Goal: Task Accomplishment & Management: Use online tool/utility

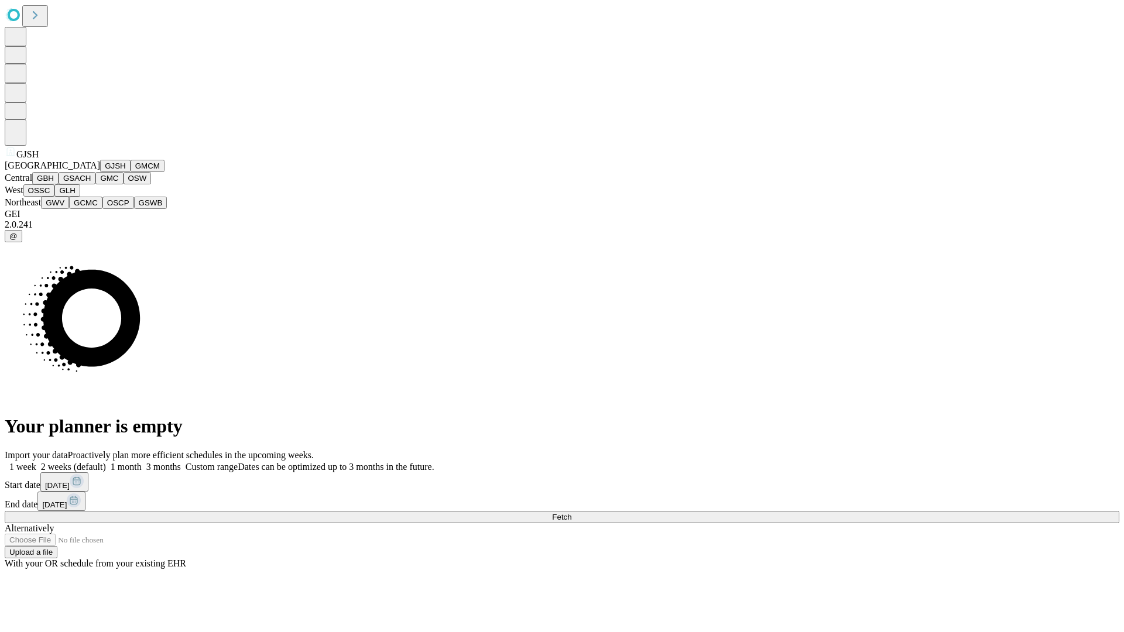
click at [100, 172] on button "GJSH" at bounding box center [115, 166] width 30 height 12
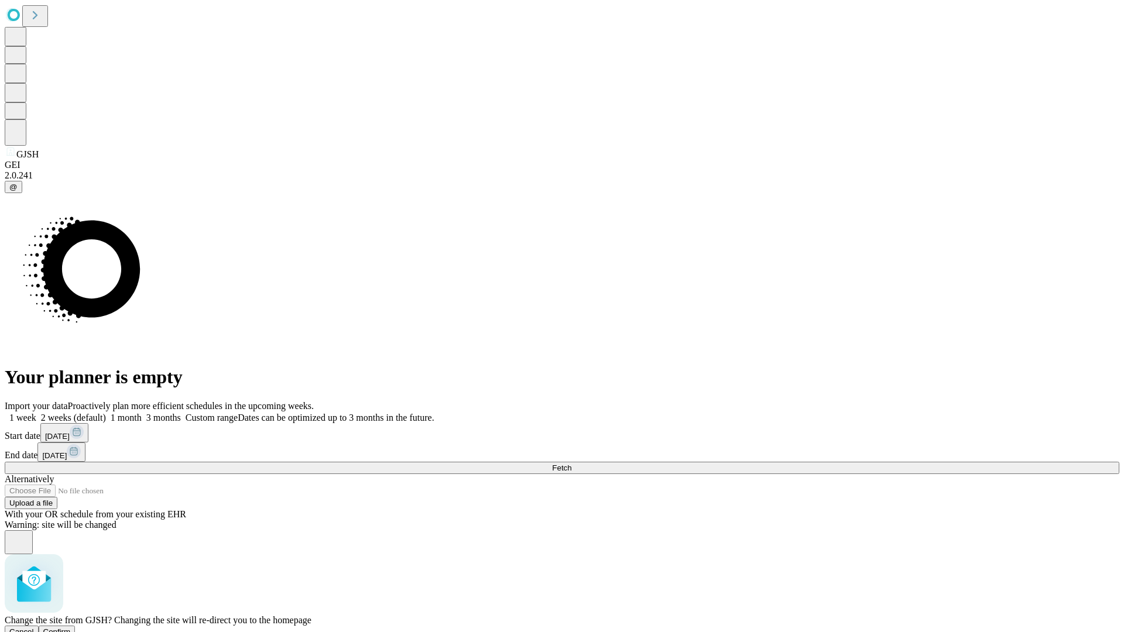
click at [71, 628] on span "Confirm" at bounding box center [57, 632] width 28 height 9
click at [142, 413] on label "1 month" at bounding box center [124, 418] width 36 height 10
click at [571, 464] on span "Fetch" at bounding box center [561, 468] width 19 height 9
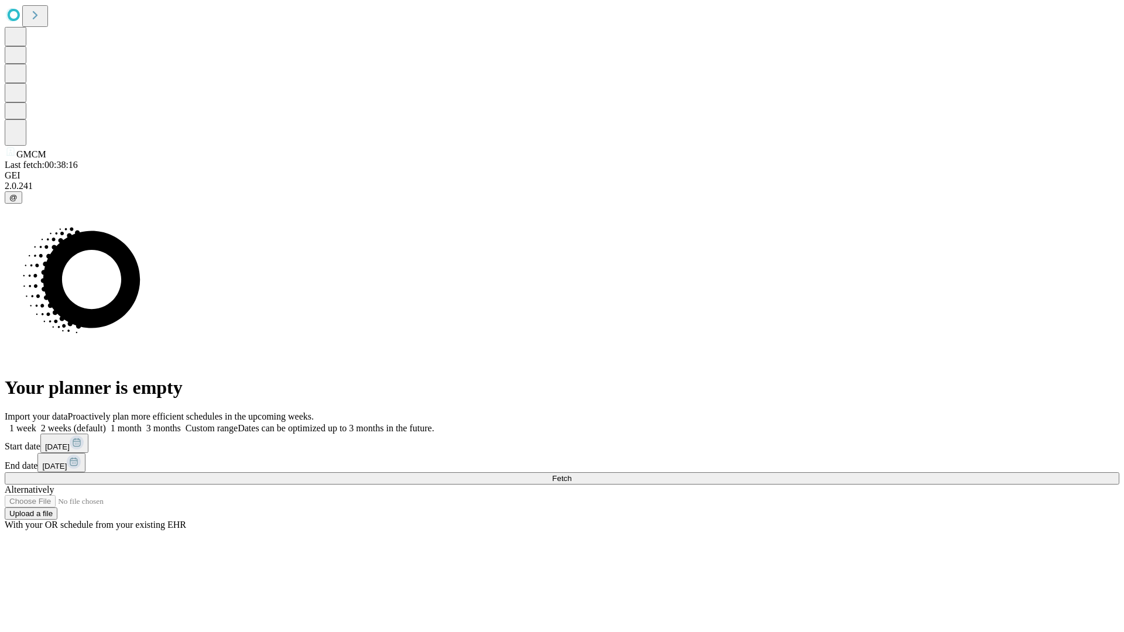
click at [142, 423] on label "1 month" at bounding box center [124, 428] width 36 height 10
click at [571, 474] on span "Fetch" at bounding box center [561, 478] width 19 height 9
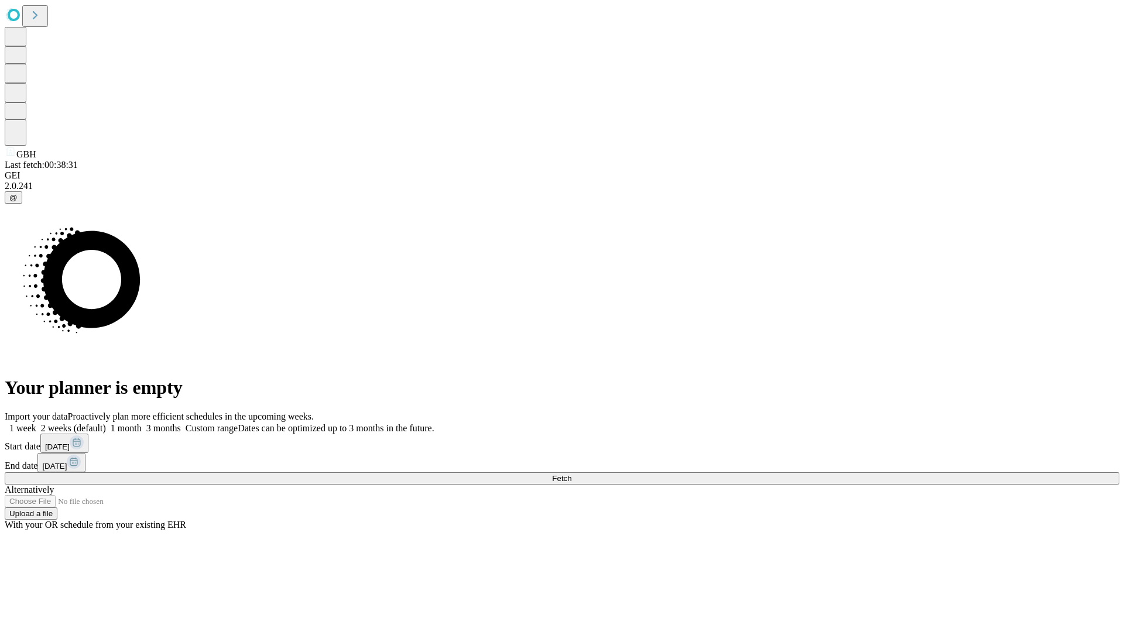
click at [142, 423] on label "1 month" at bounding box center [124, 428] width 36 height 10
click at [571, 474] on span "Fetch" at bounding box center [561, 478] width 19 height 9
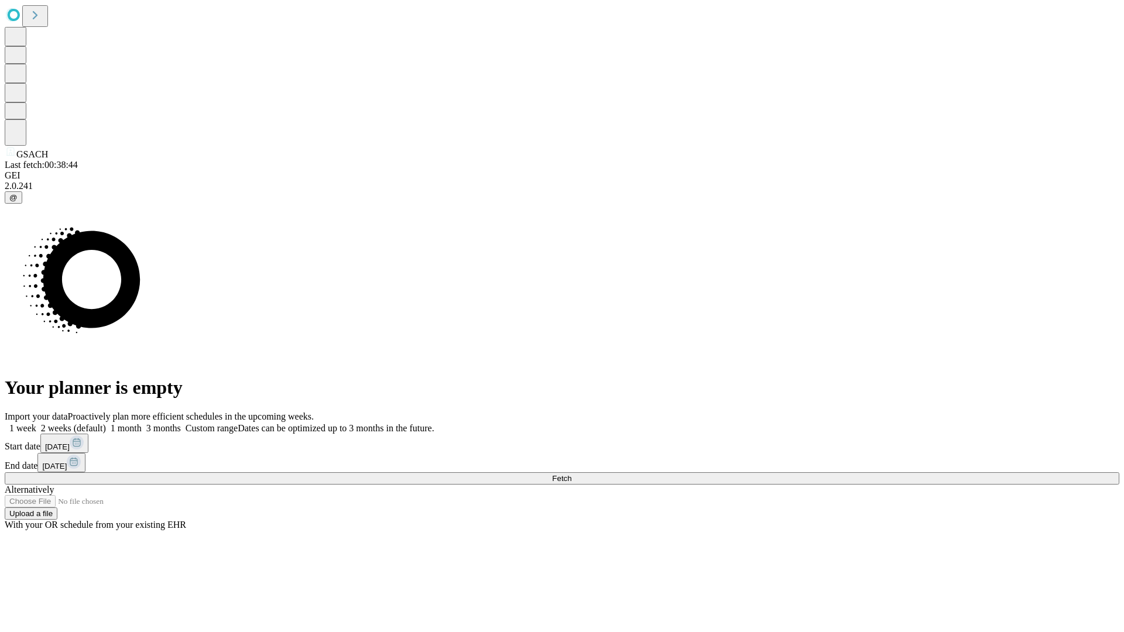
click at [142, 423] on label "1 month" at bounding box center [124, 428] width 36 height 10
click at [571, 474] on span "Fetch" at bounding box center [561, 478] width 19 height 9
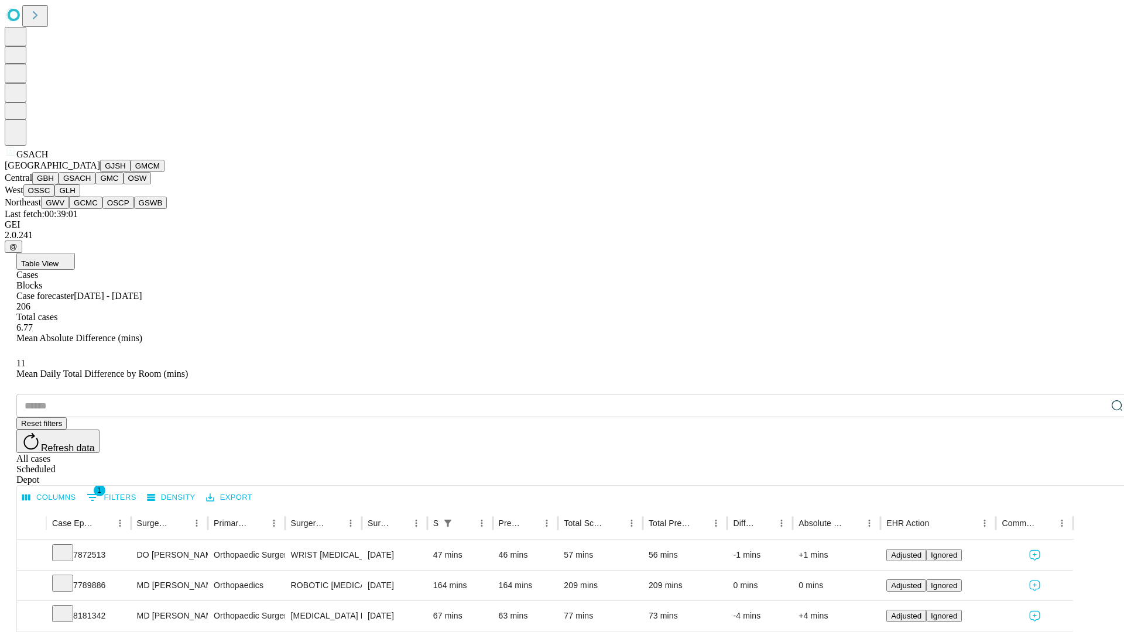
click at [95, 184] on button "GMC" at bounding box center [109, 178] width 28 height 12
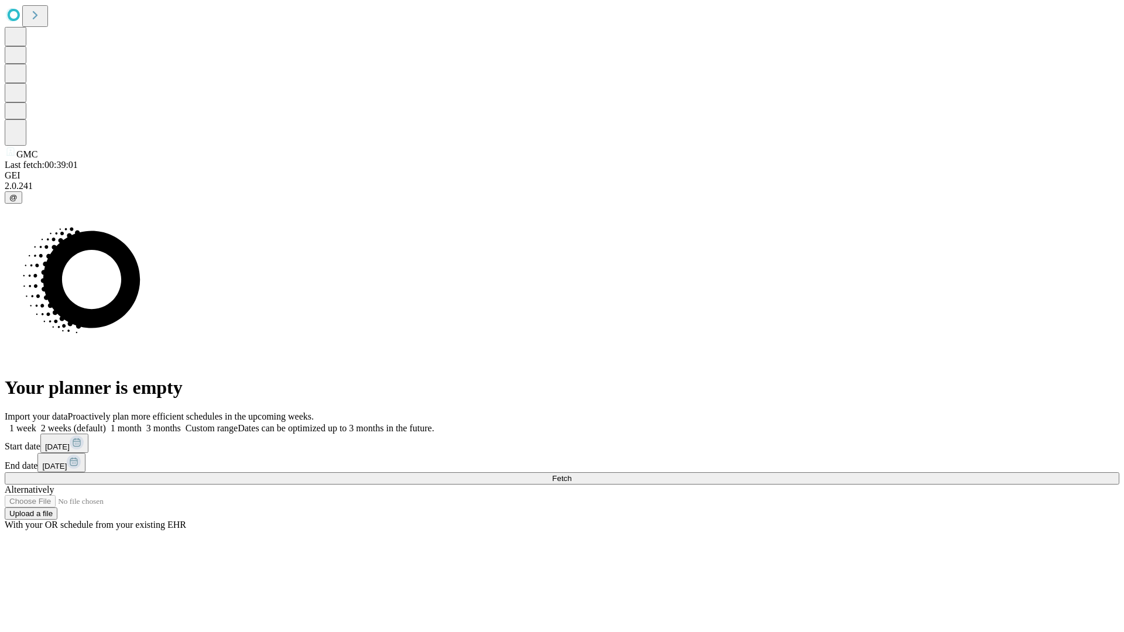
click at [142, 423] on label "1 month" at bounding box center [124, 428] width 36 height 10
click at [571, 474] on span "Fetch" at bounding box center [561, 478] width 19 height 9
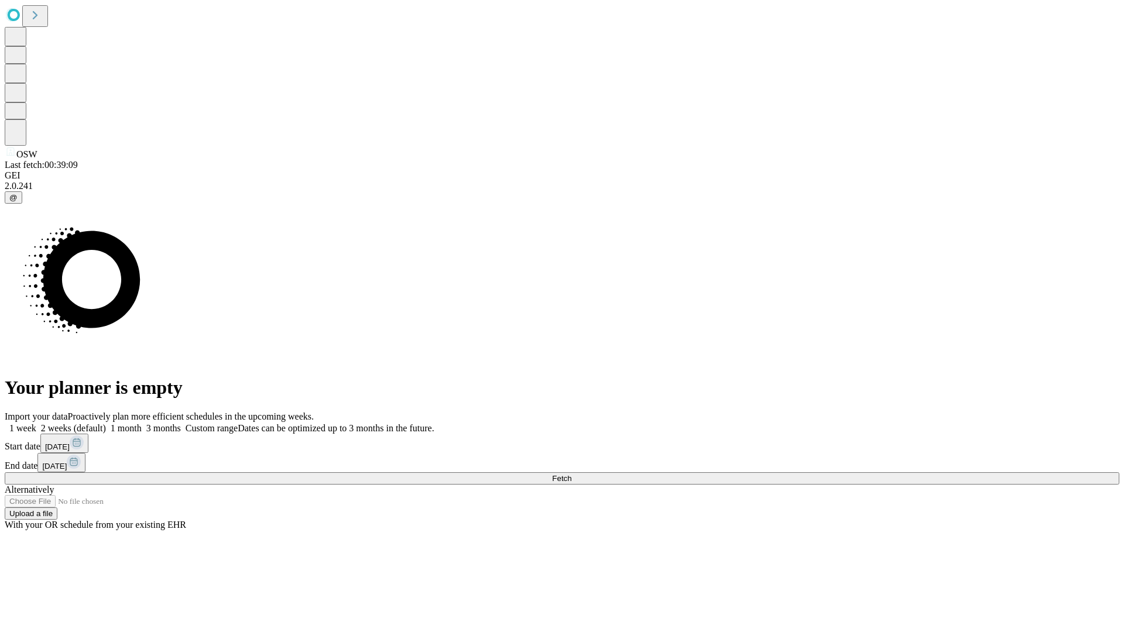
click at [142, 423] on label "1 month" at bounding box center [124, 428] width 36 height 10
click at [571, 474] on span "Fetch" at bounding box center [561, 478] width 19 height 9
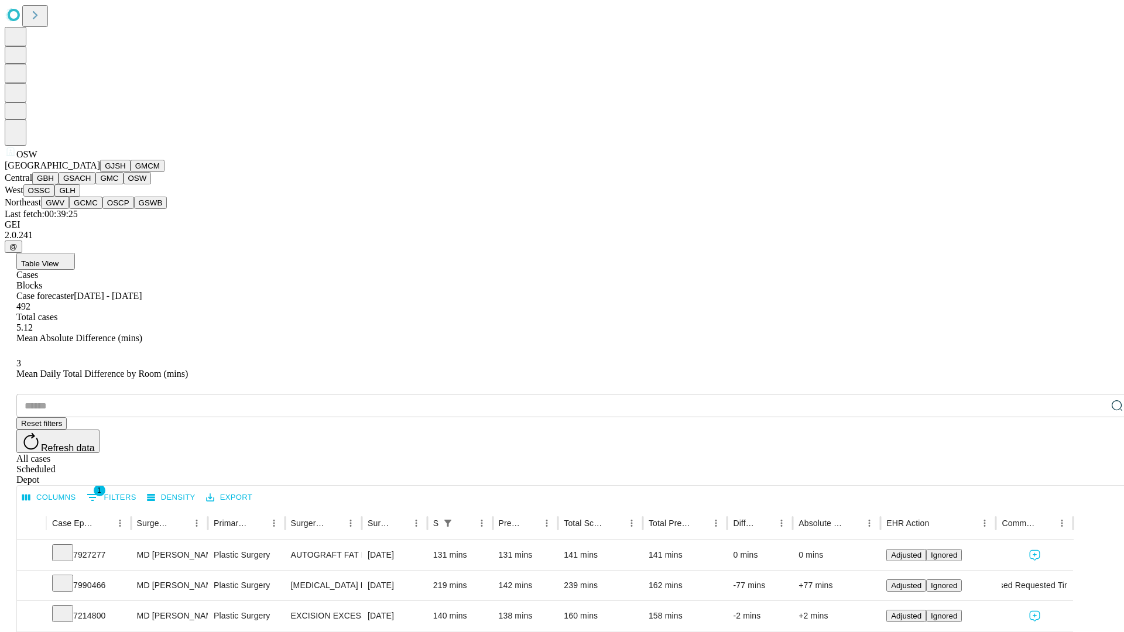
click at [55, 197] on button "OSSC" at bounding box center [39, 190] width 32 height 12
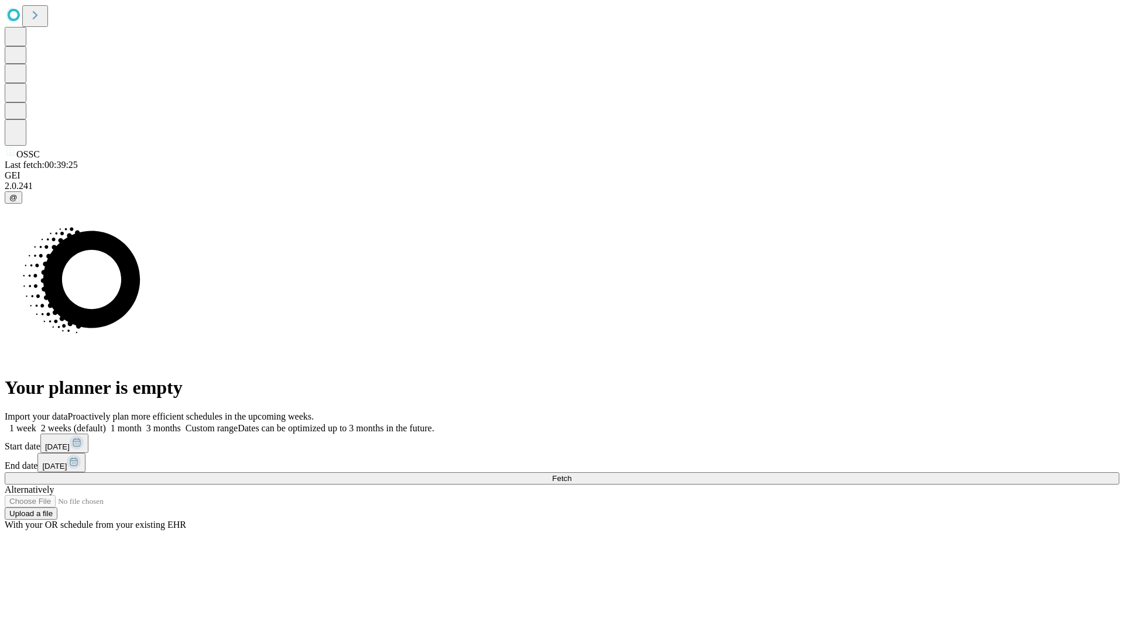
click at [142, 423] on label "1 month" at bounding box center [124, 428] width 36 height 10
click at [571, 474] on span "Fetch" at bounding box center [561, 478] width 19 height 9
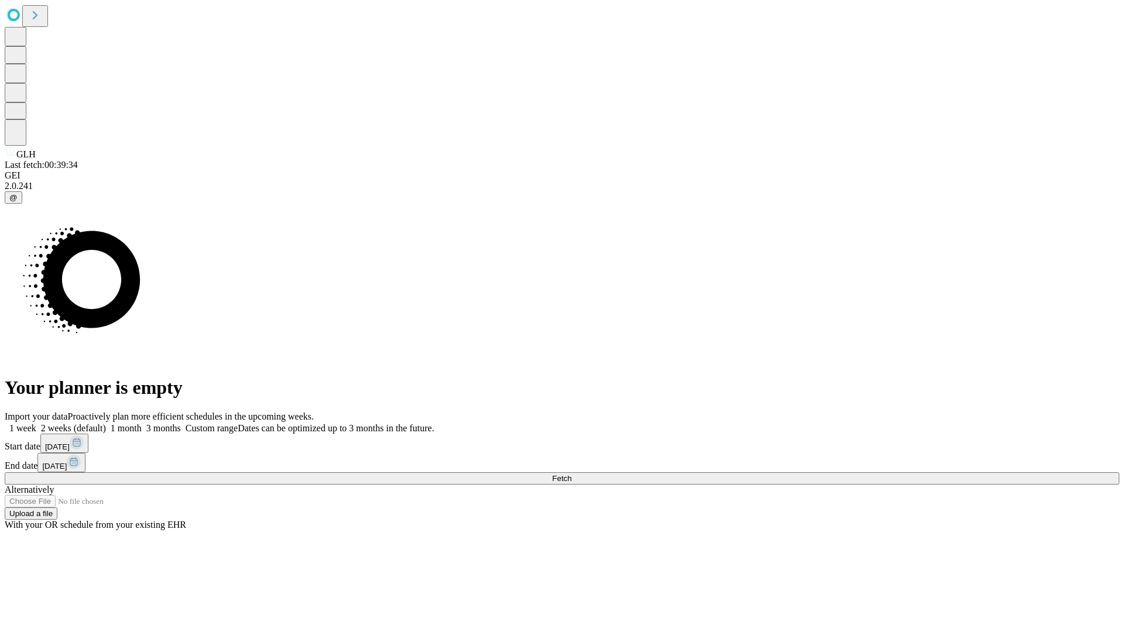
click at [142, 423] on label "1 month" at bounding box center [124, 428] width 36 height 10
click at [571, 474] on span "Fetch" at bounding box center [561, 478] width 19 height 9
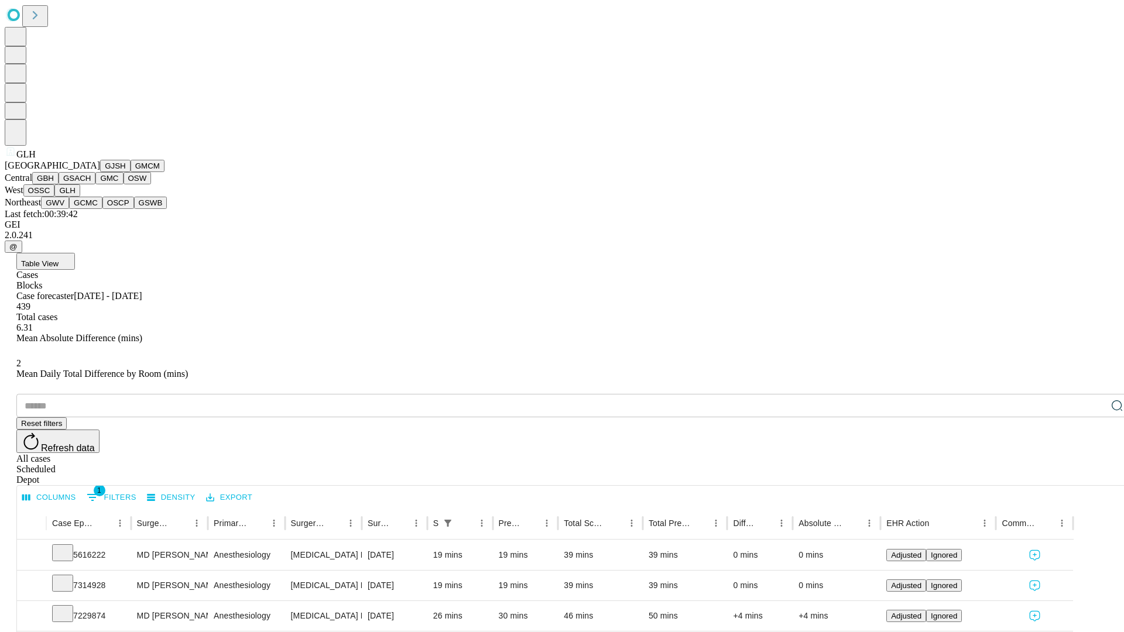
click at [69, 209] on button "GWV" at bounding box center [55, 203] width 28 height 12
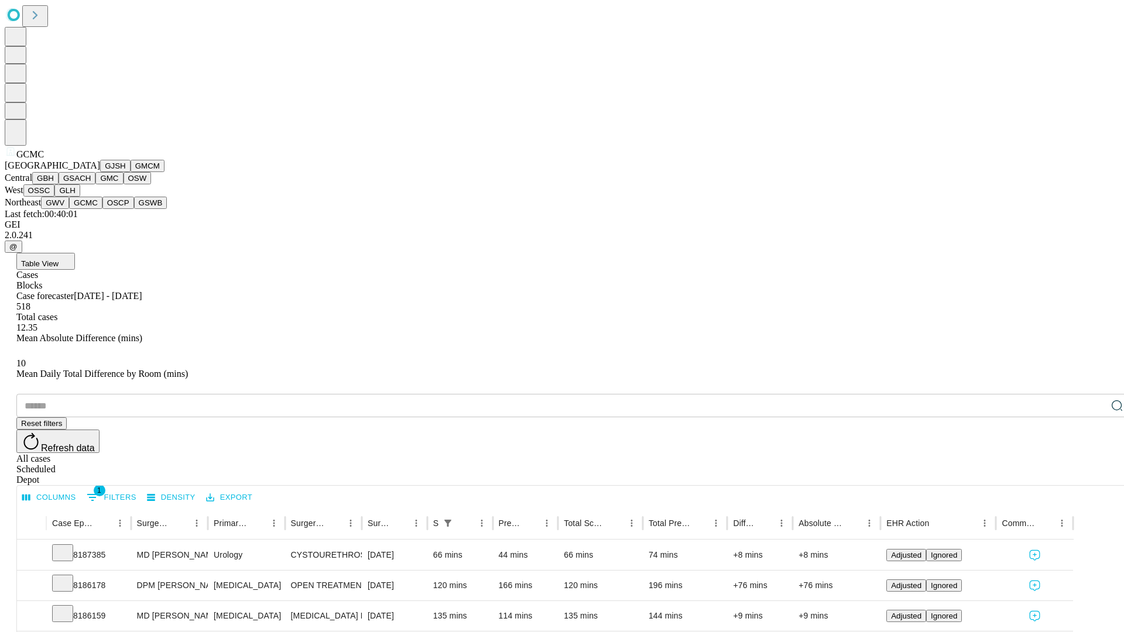
click at [102, 209] on button "OSCP" at bounding box center [118, 203] width 32 height 12
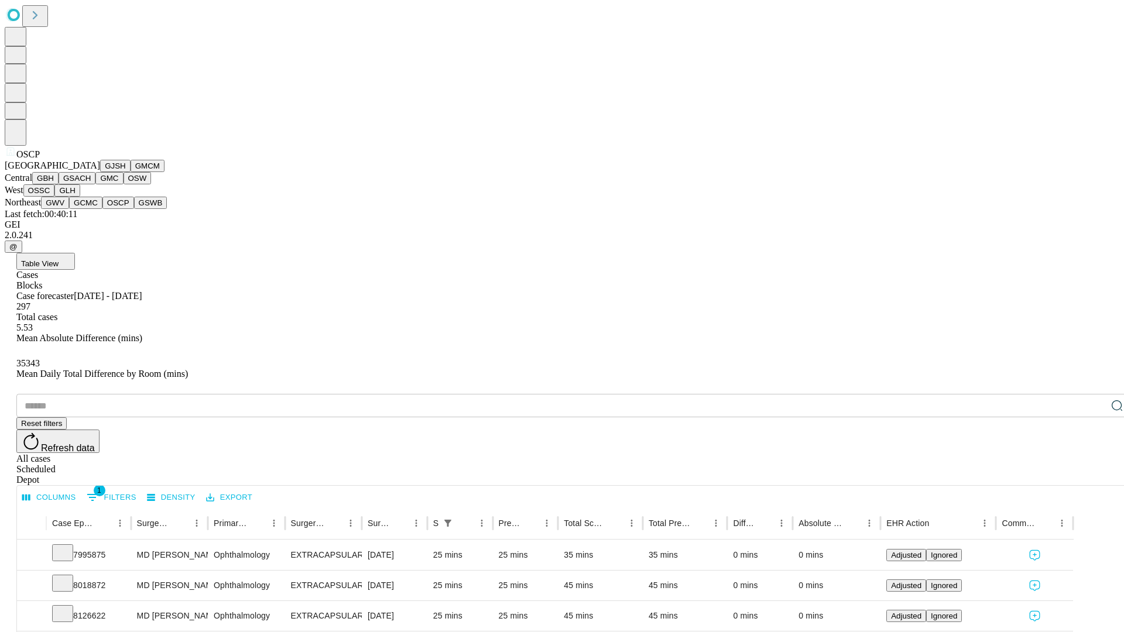
click at [134, 209] on button "GSWB" at bounding box center [150, 203] width 33 height 12
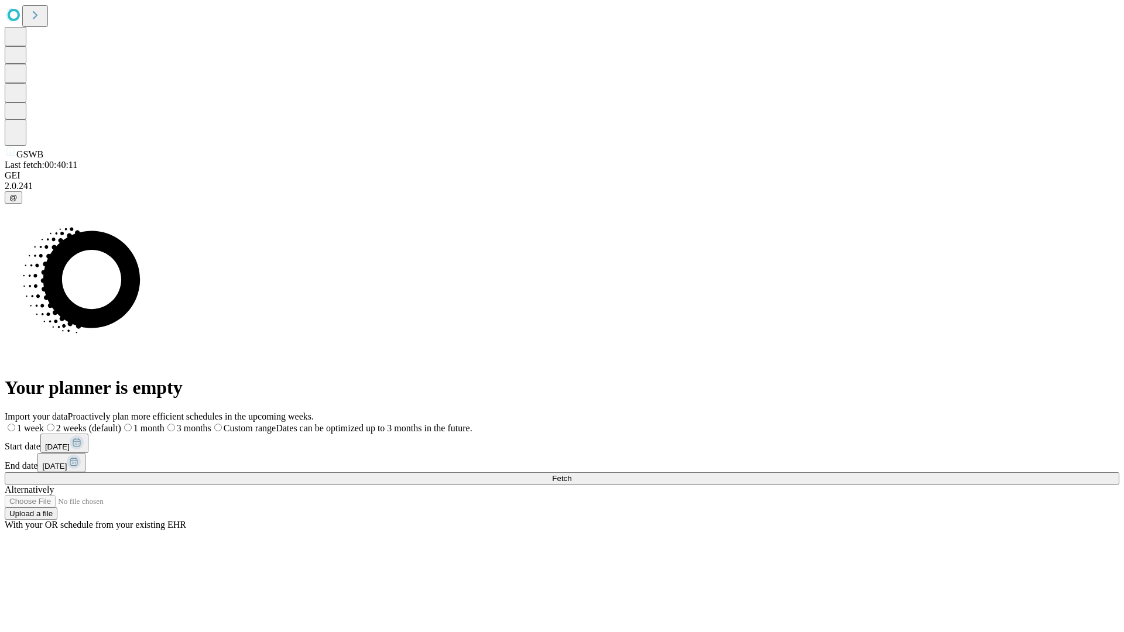
click at [571, 474] on span "Fetch" at bounding box center [561, 478] width 19 height 9
